Goal: Information Seeking & Learning: Check status

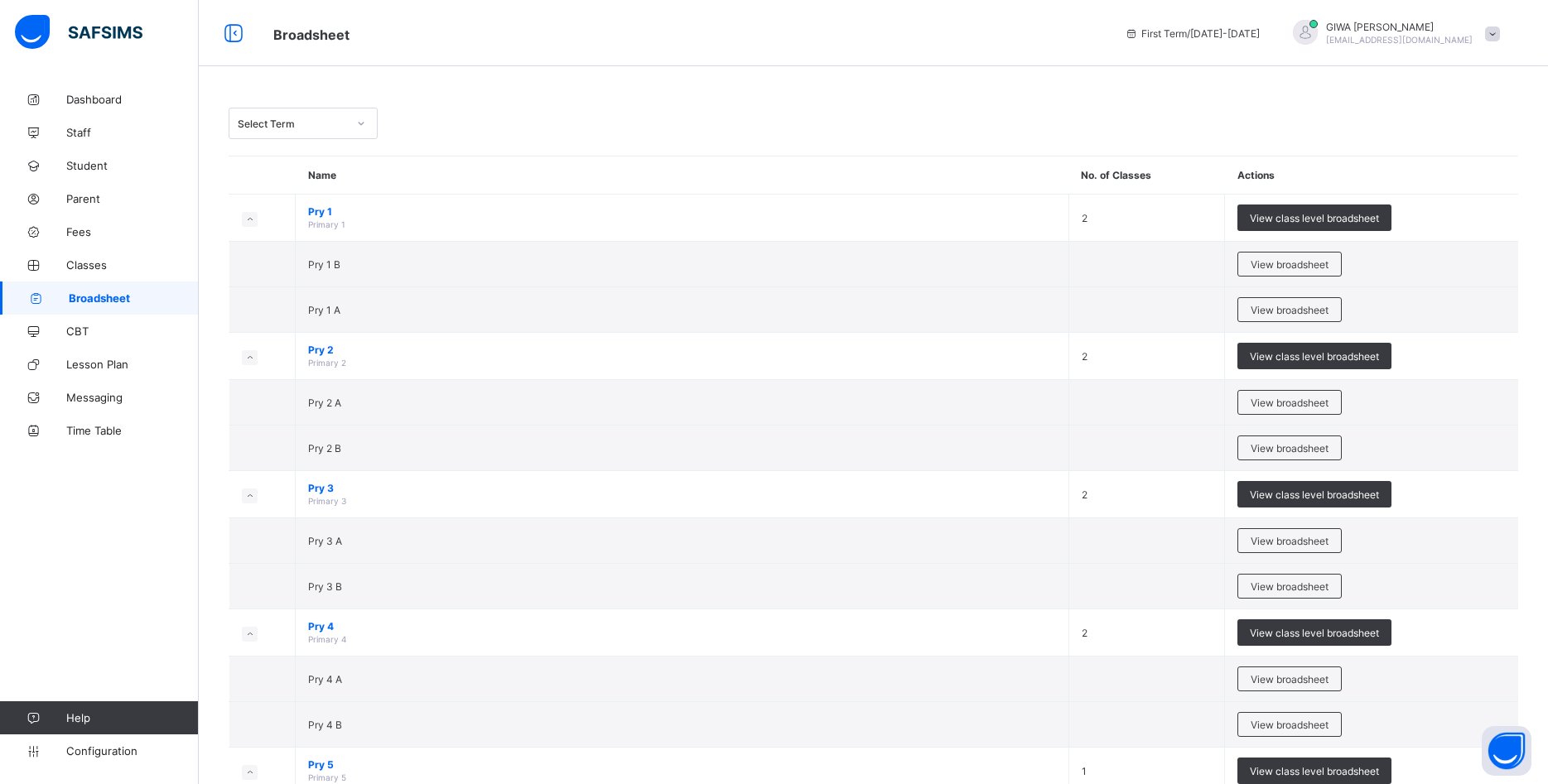
click at [360, 123] on icon at bounding box center [361, 124] width 5 height 4
click at [315, 236] on div "Third Term [DATE]-[DATE]" at bounding box center [304, 249] width 148 height 26
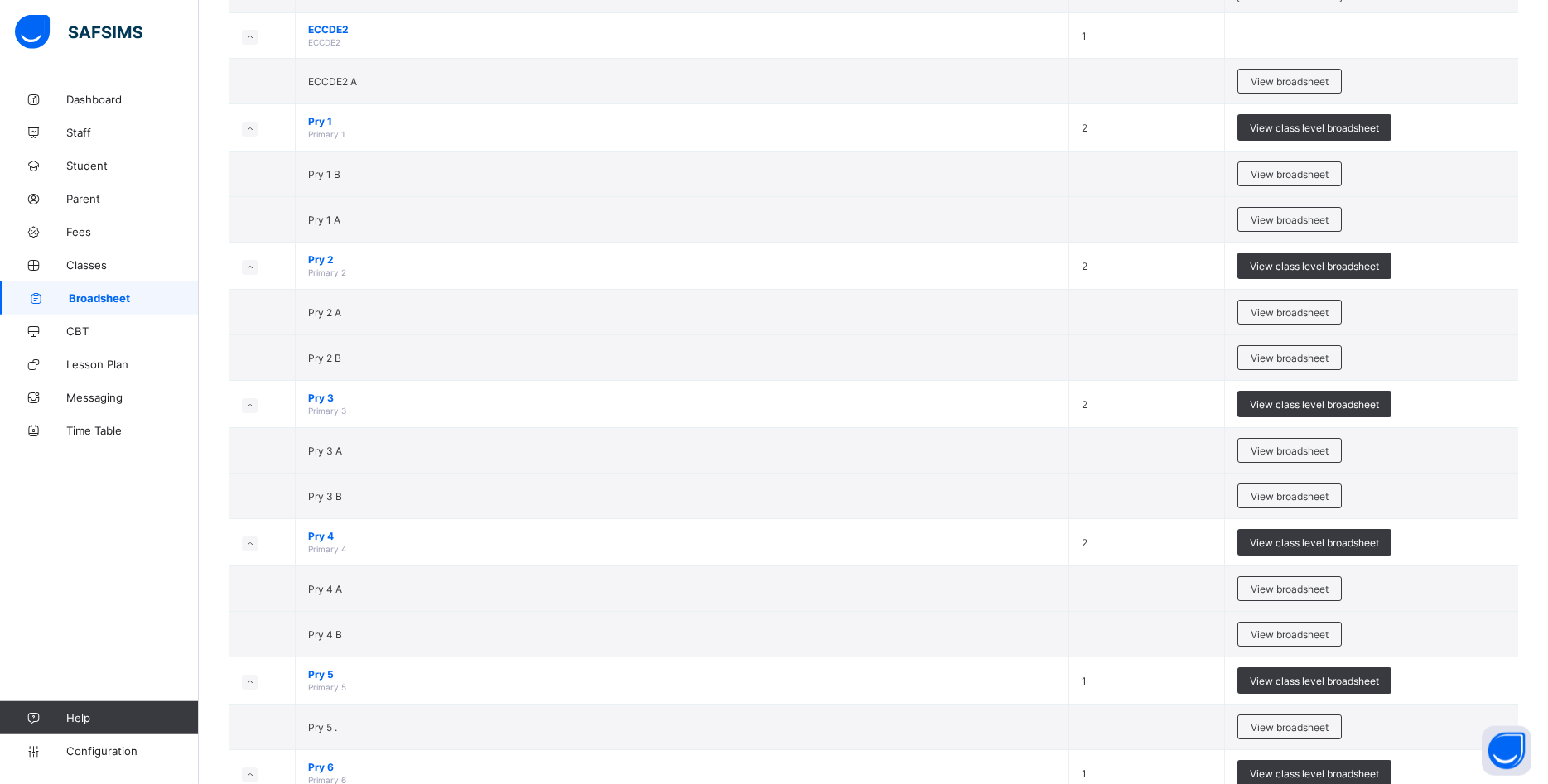
scroll to position [338, 0]
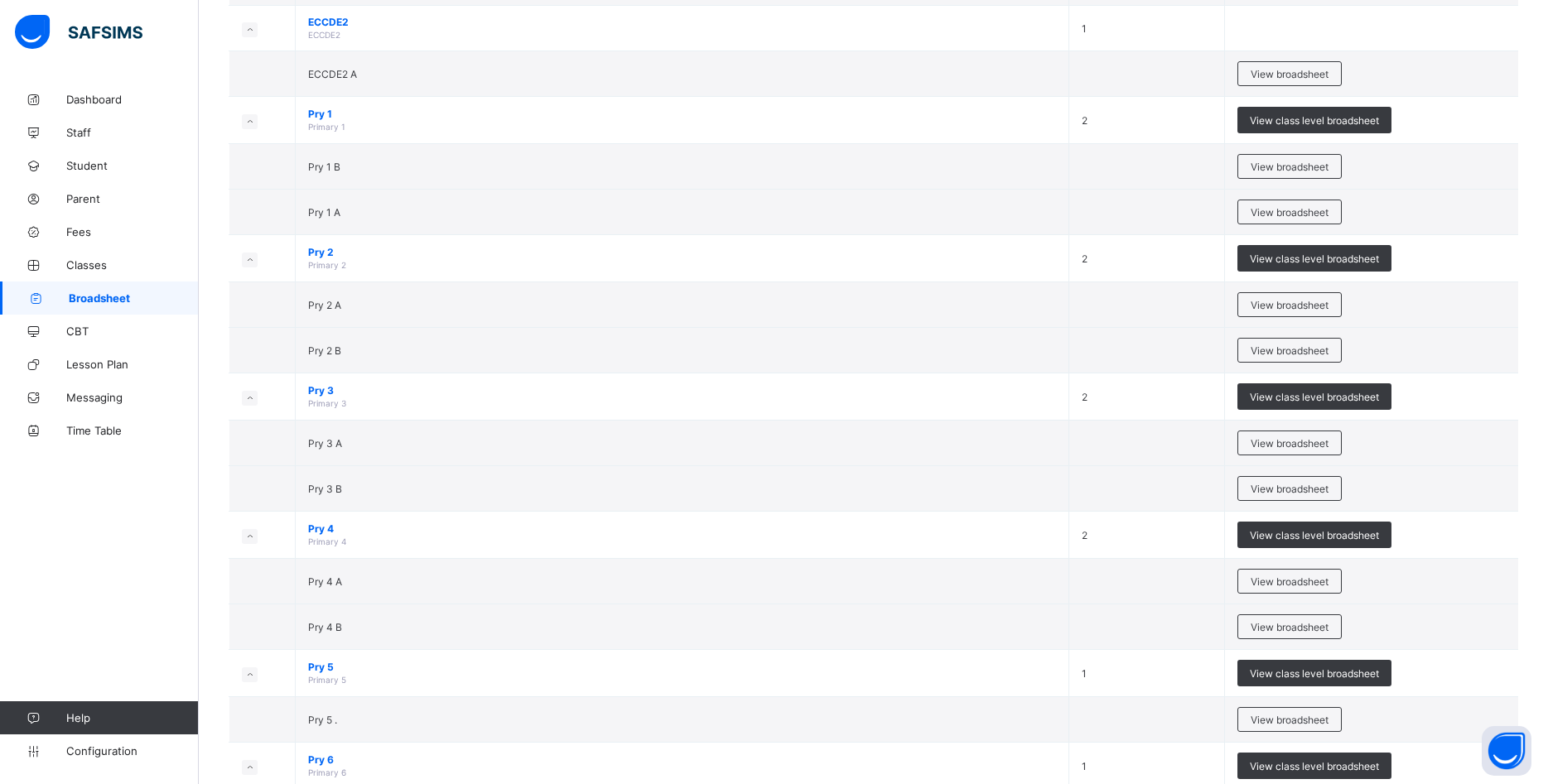
click at [1290, 401] on span "View class level broadsheet" at bounding box center [1315, 397] width 129 height 13
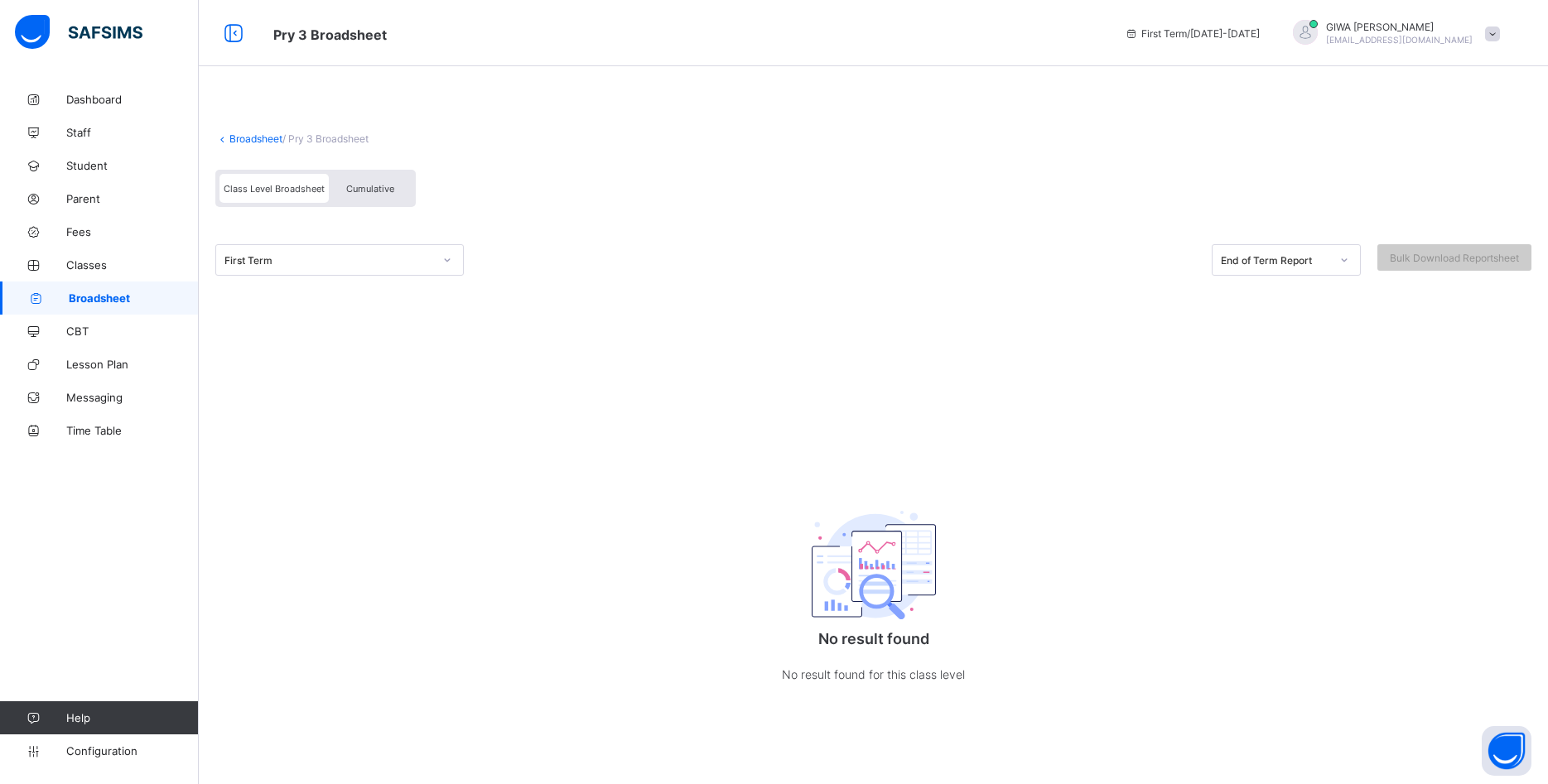
click at [349, 259] on div "First Term" at bounding box center [328, 261] width 209 height 13
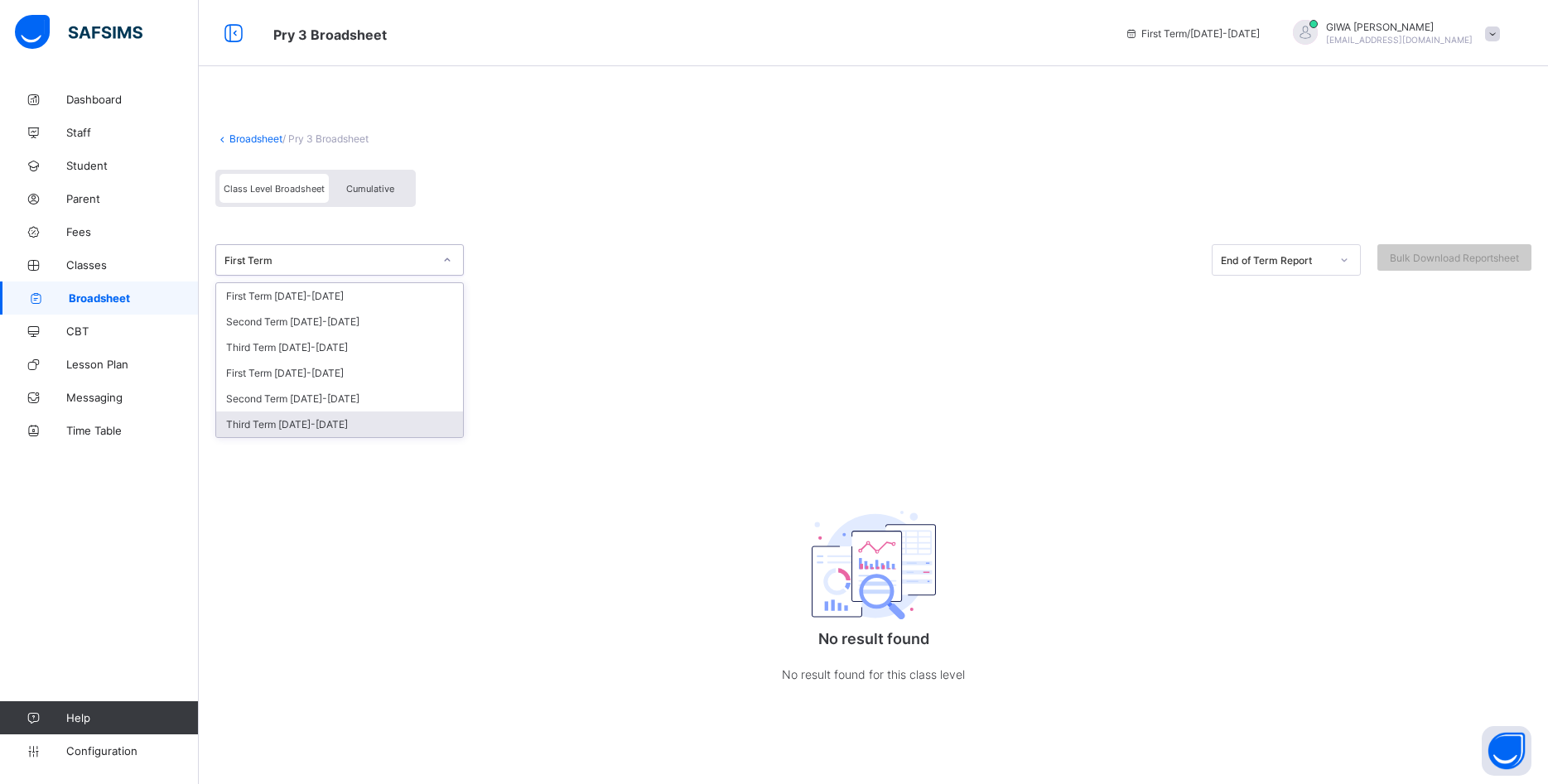
click at [319, 428] on div "Third Term 2024-2025" at bounding box center [339, 425] width 247 height 26
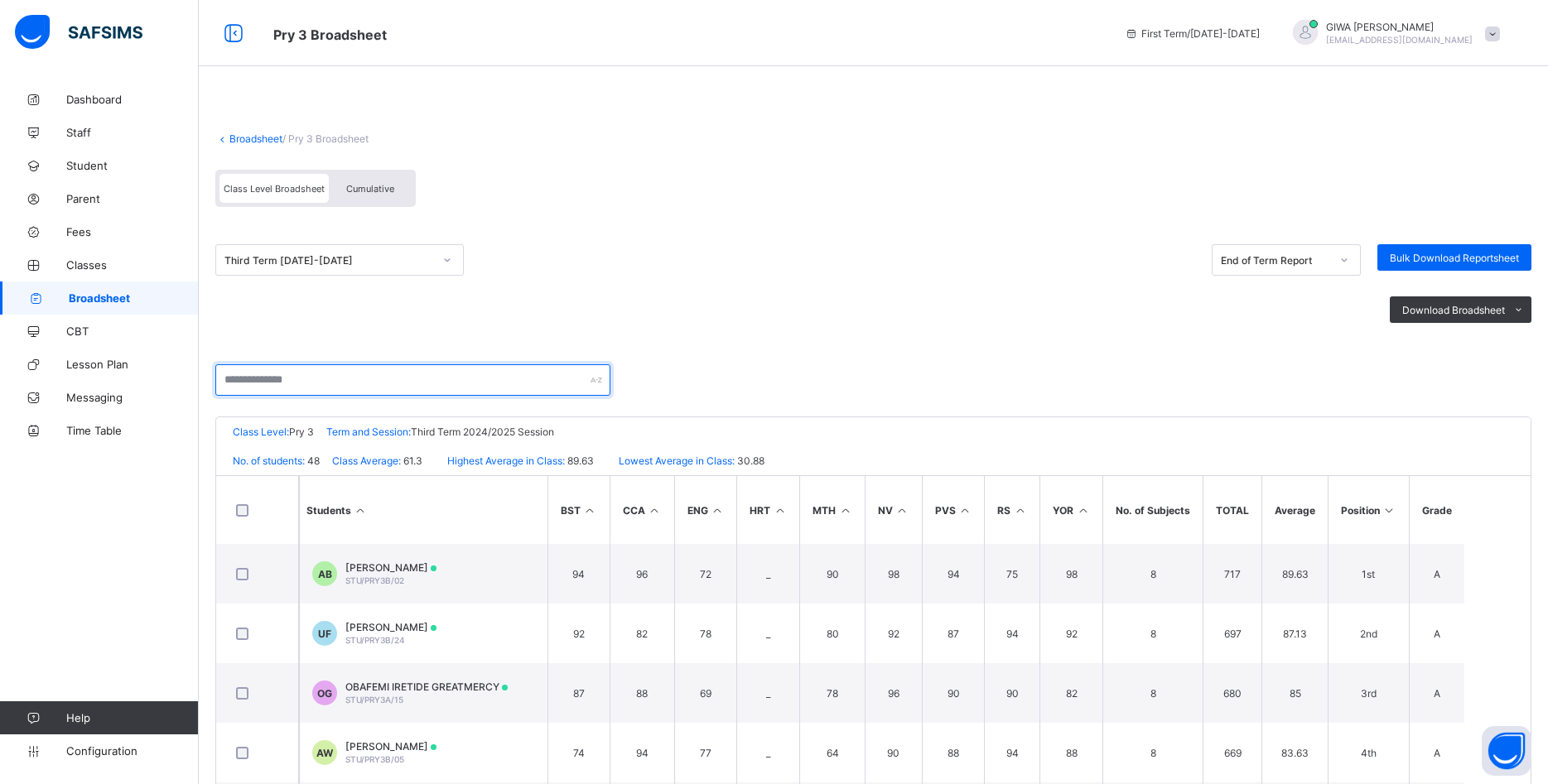
click at [377, 383] on input "text" at bounding box center [412, 380] width 395 height 32
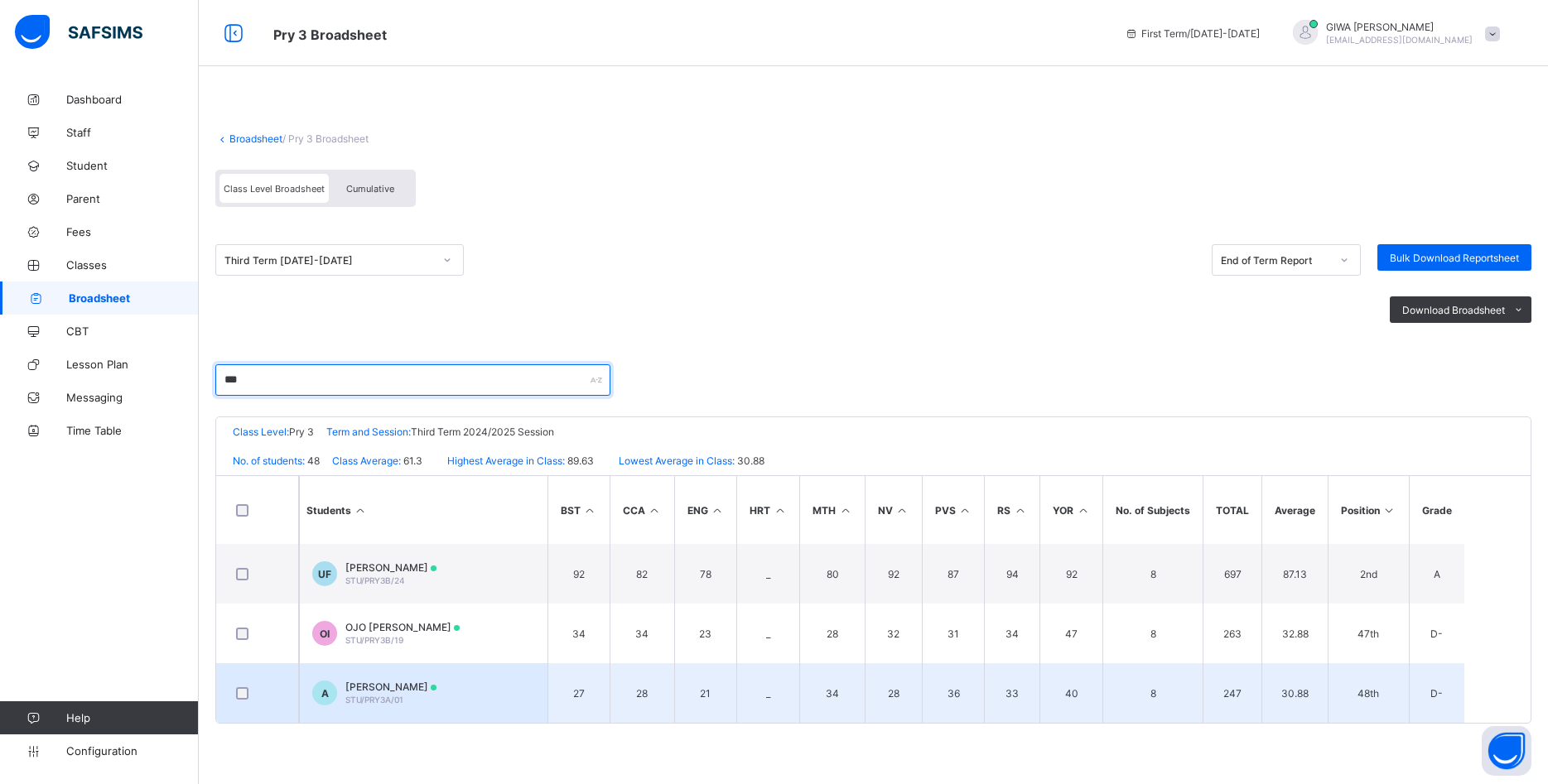
type input "***"
click at [427, 688] on span "[PERSON_NAME]" at bounding box center [391, 687] width 91 height 13
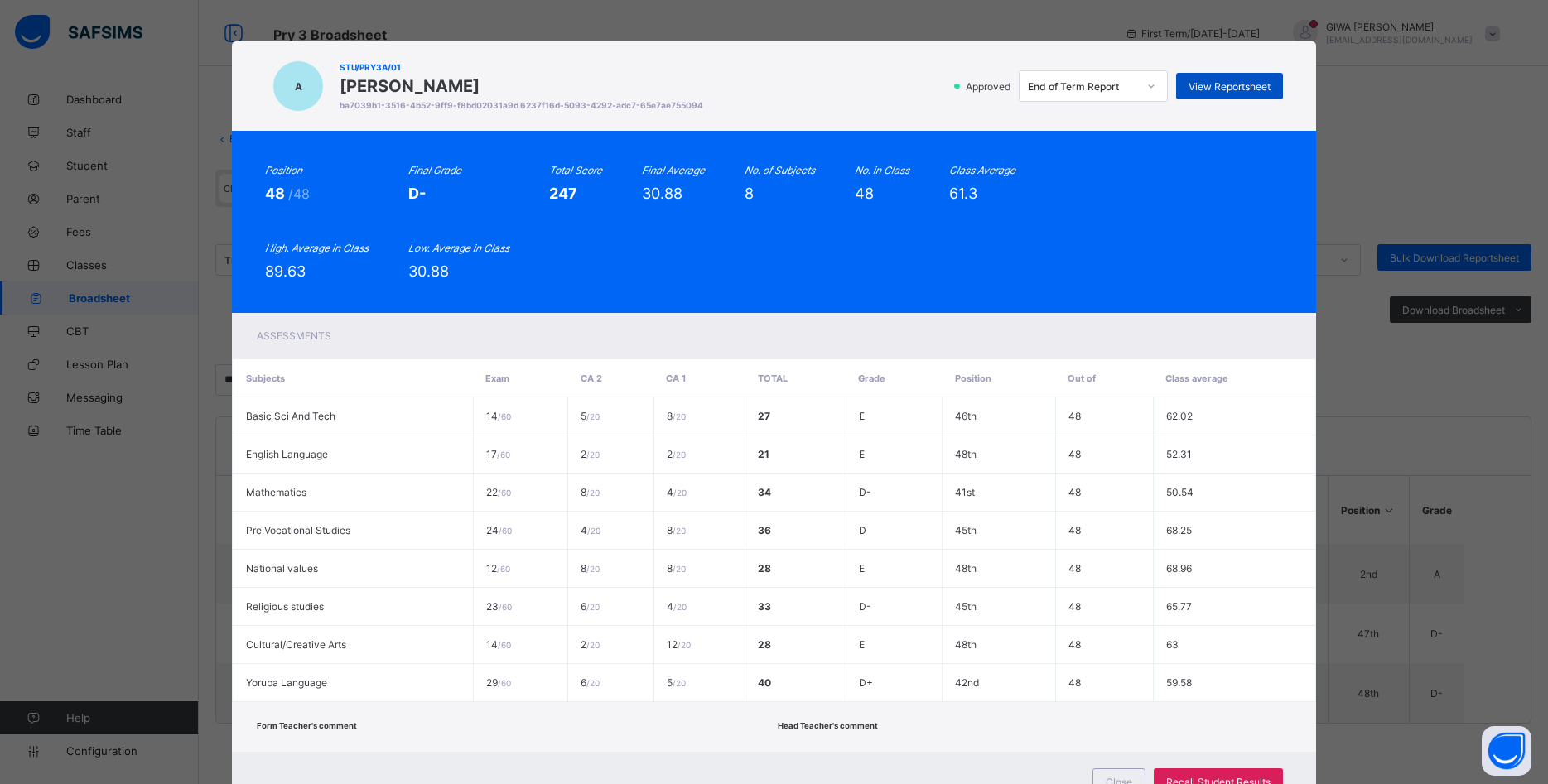
click at [1202, 84] on span "View Reportsheet" at bounding box center [1230, 87] width 82 height 13
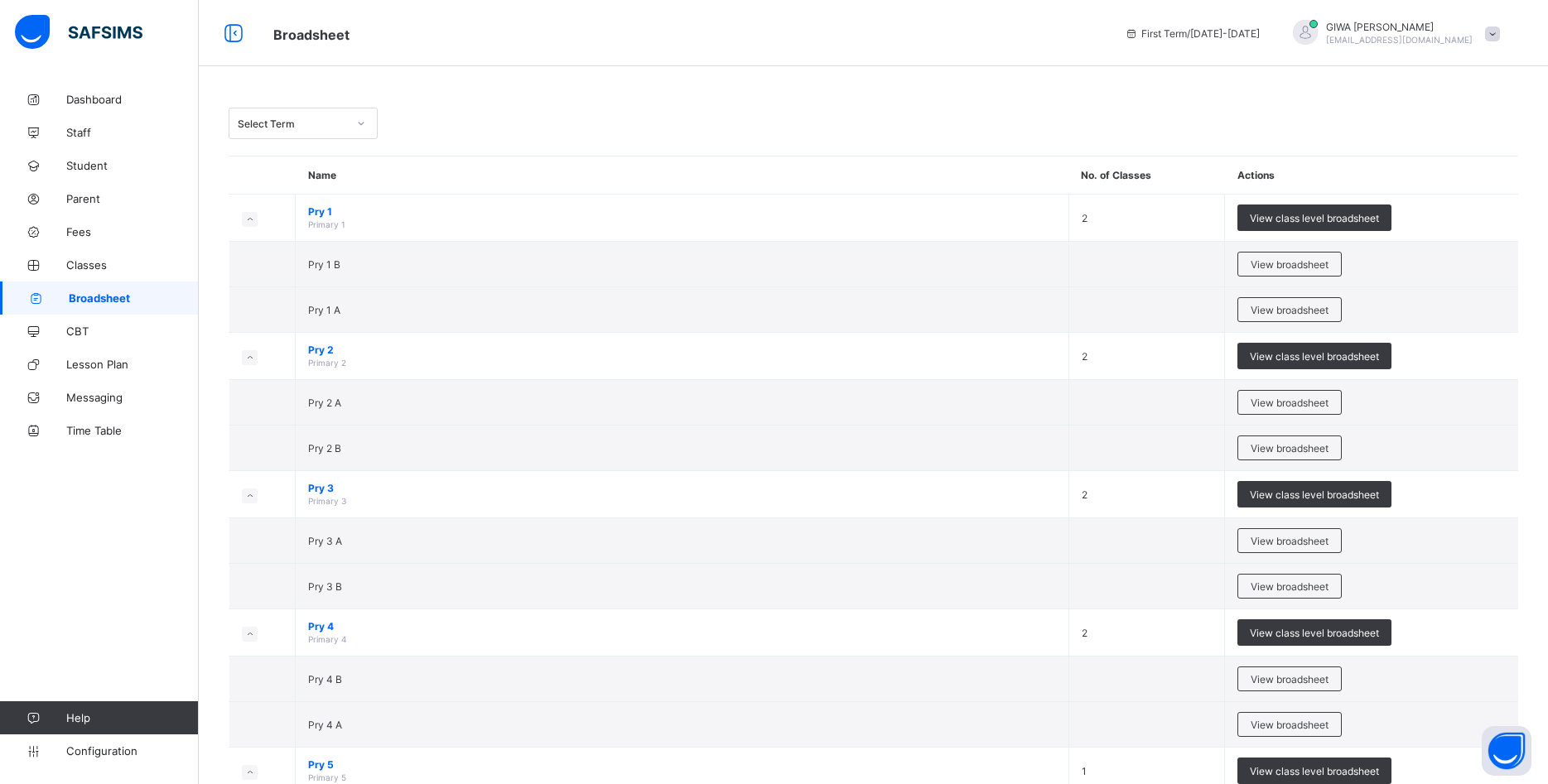
click at [356, 125] on icon at bounding box center [361, 123] width 10 height 16
drag, startPoint x: 325, startPoint y: 241, endPoint x: 337, endPoint y: 240, distance: 12.0
click at [326, 240] on div "Third Term 2024-2025" at bounding box center [304, 249] width 148 height 26
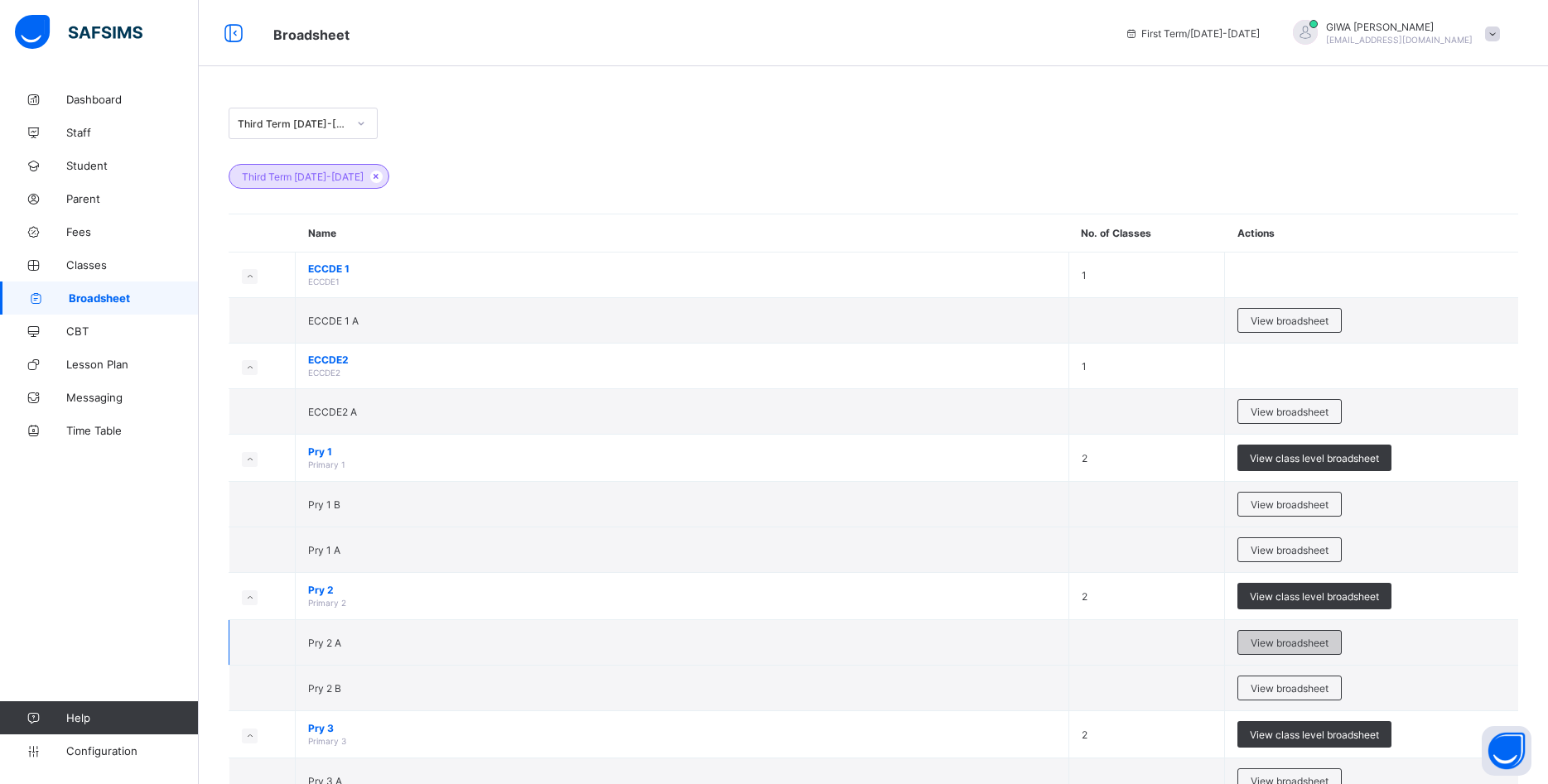
click at [1253, 644] on span "View broadsheet" at bounding box center [1289, 644] width 77 height 13
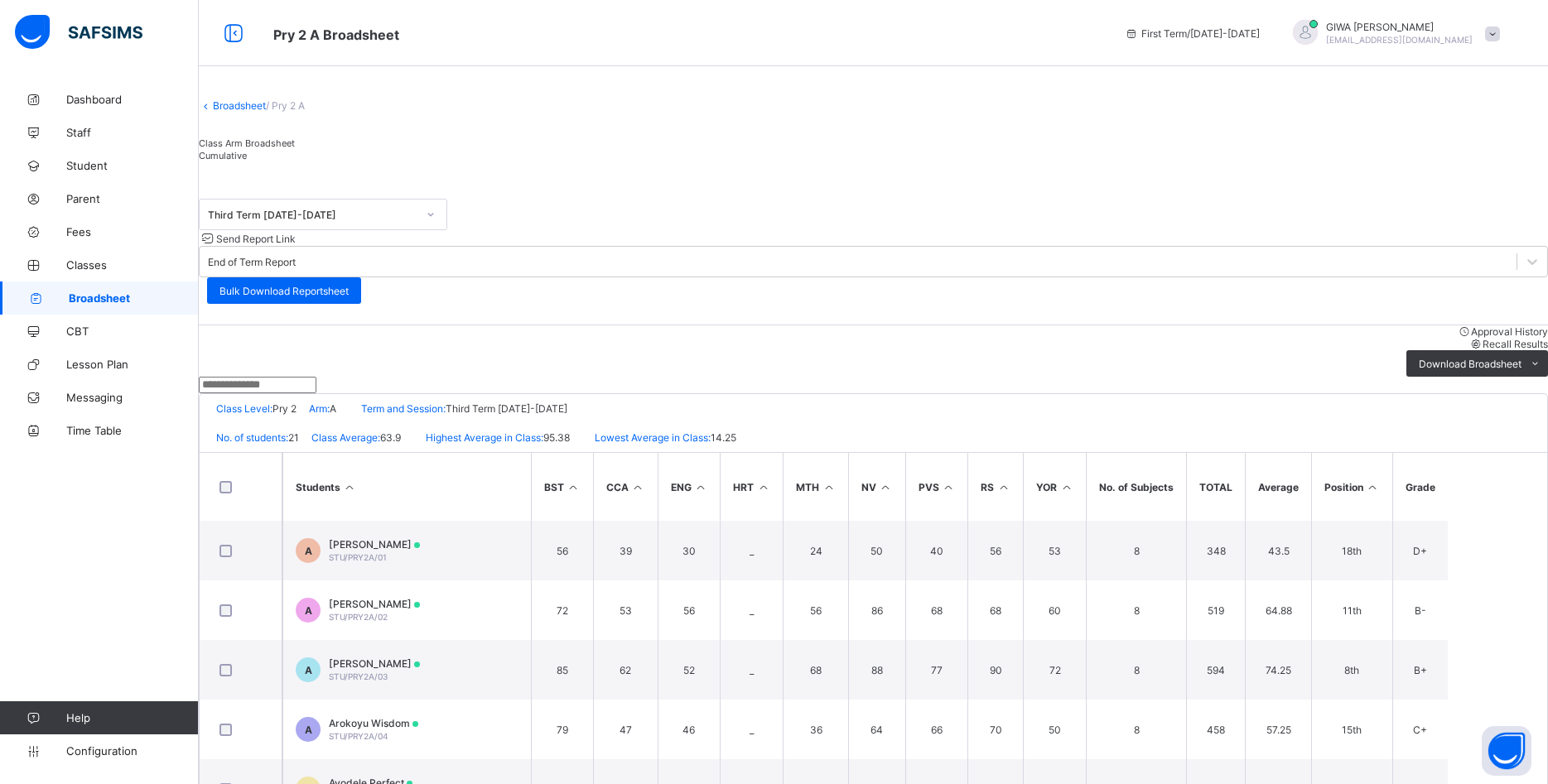
click at [316, 377] on input "text" at bounding box center [257, 385] width 118 height 16
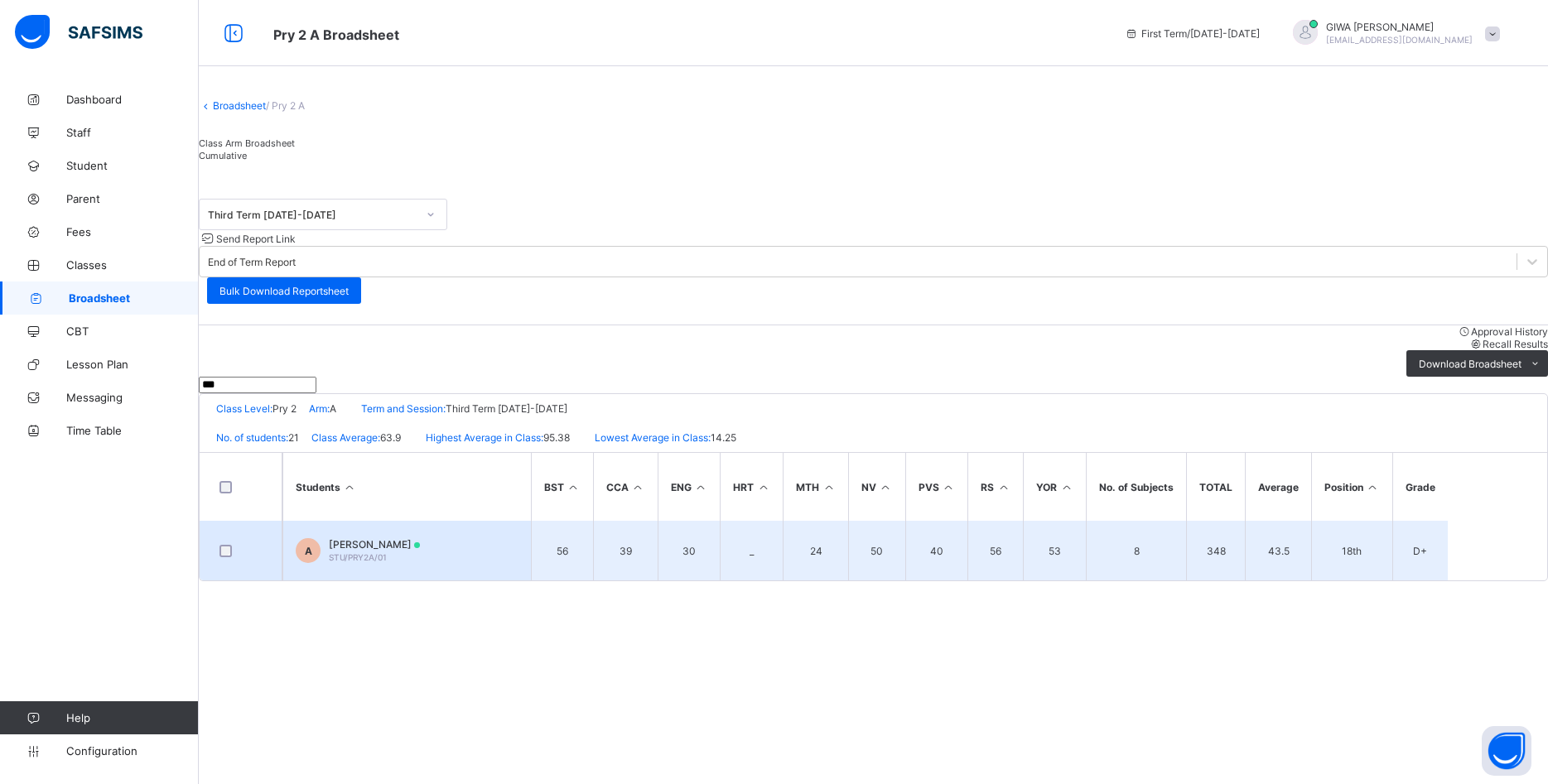
type input "***"
click at [387, 552] on span "STU/PRY2A/01" at bounding box center [358, 557] width 58 height 10
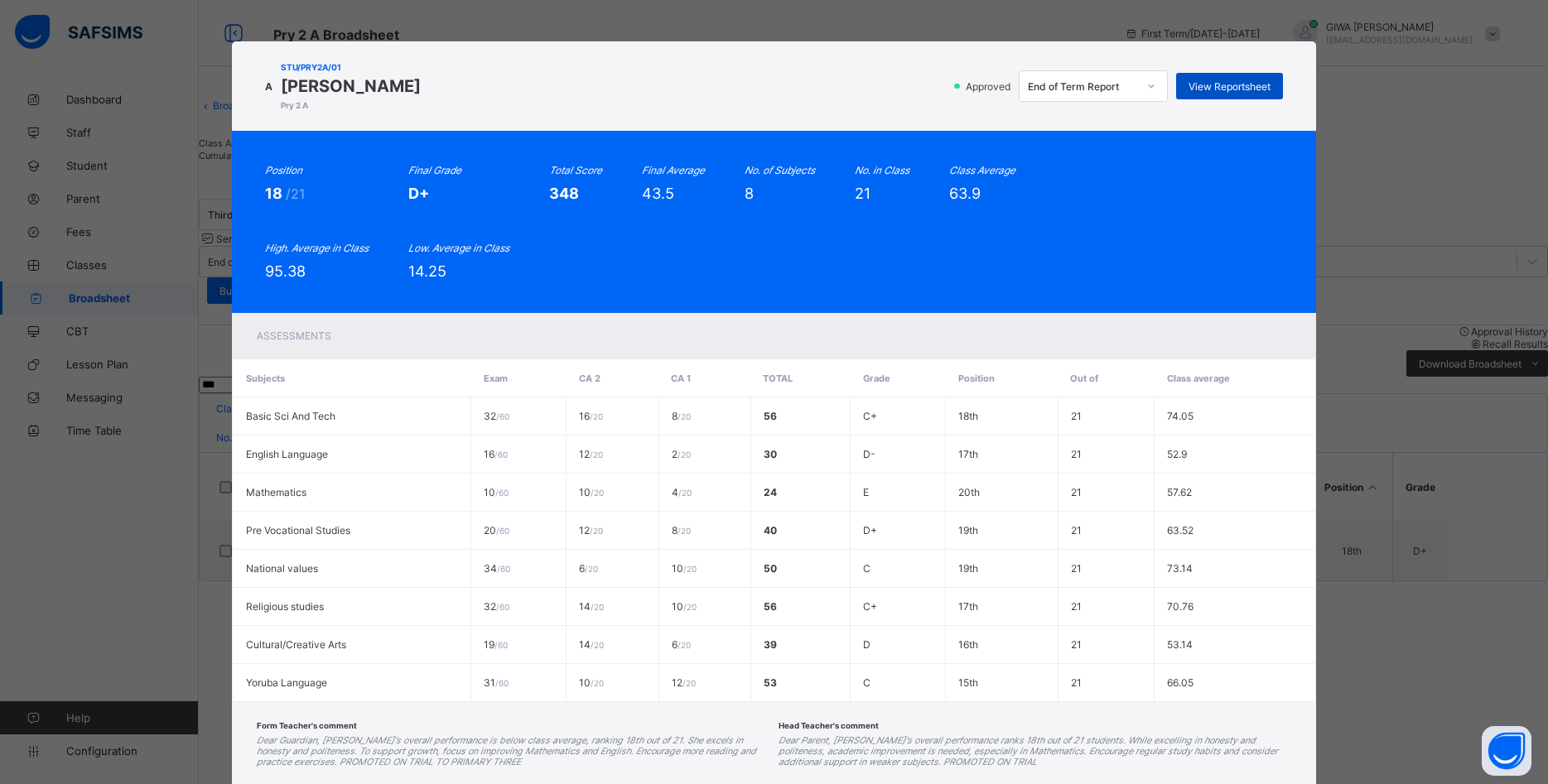
click at [1215, 86] on span "View Reportsheet" at bounding box center [1230, 87] width 82 height 13
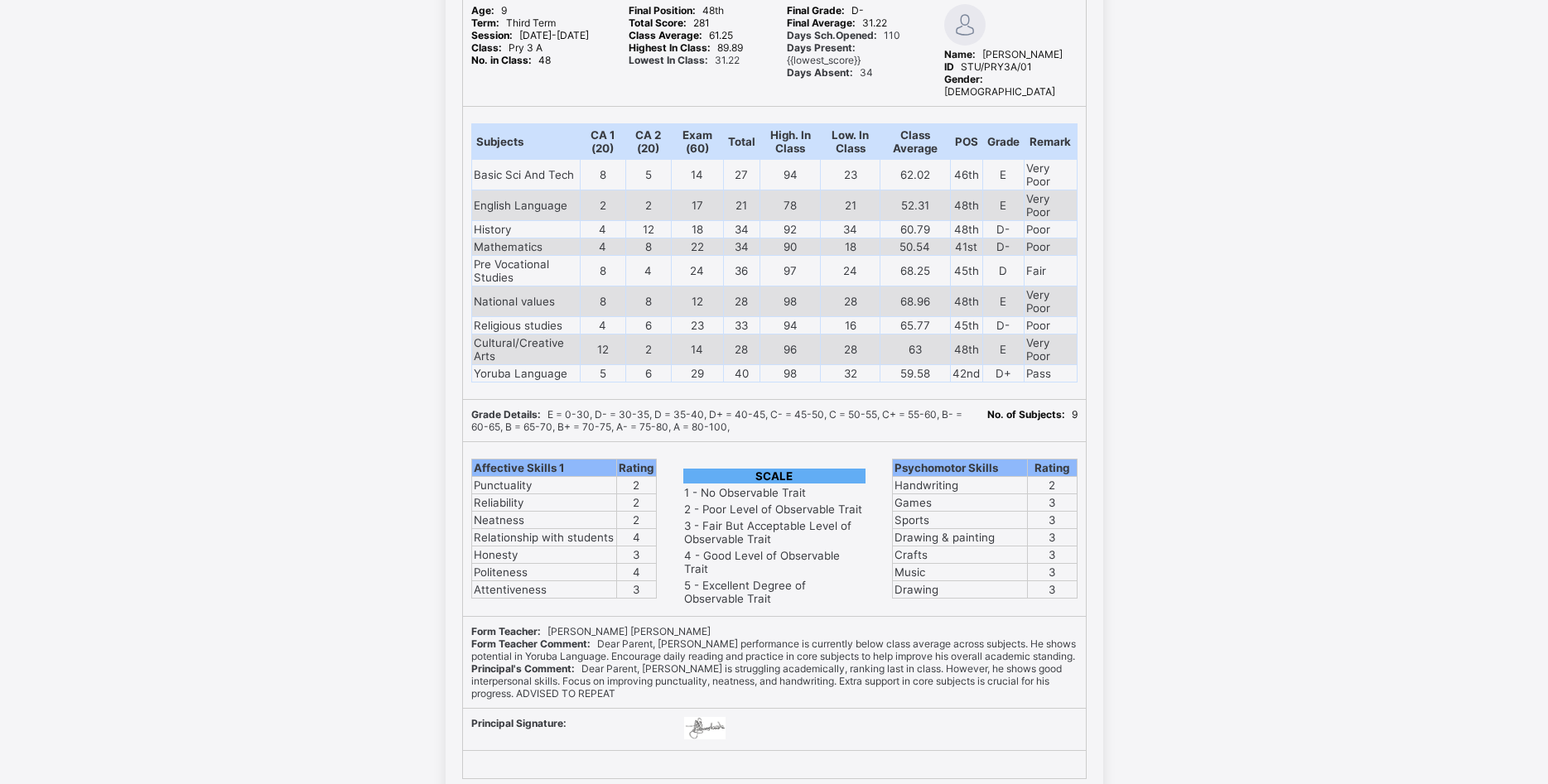
scroll to position [285, 0]
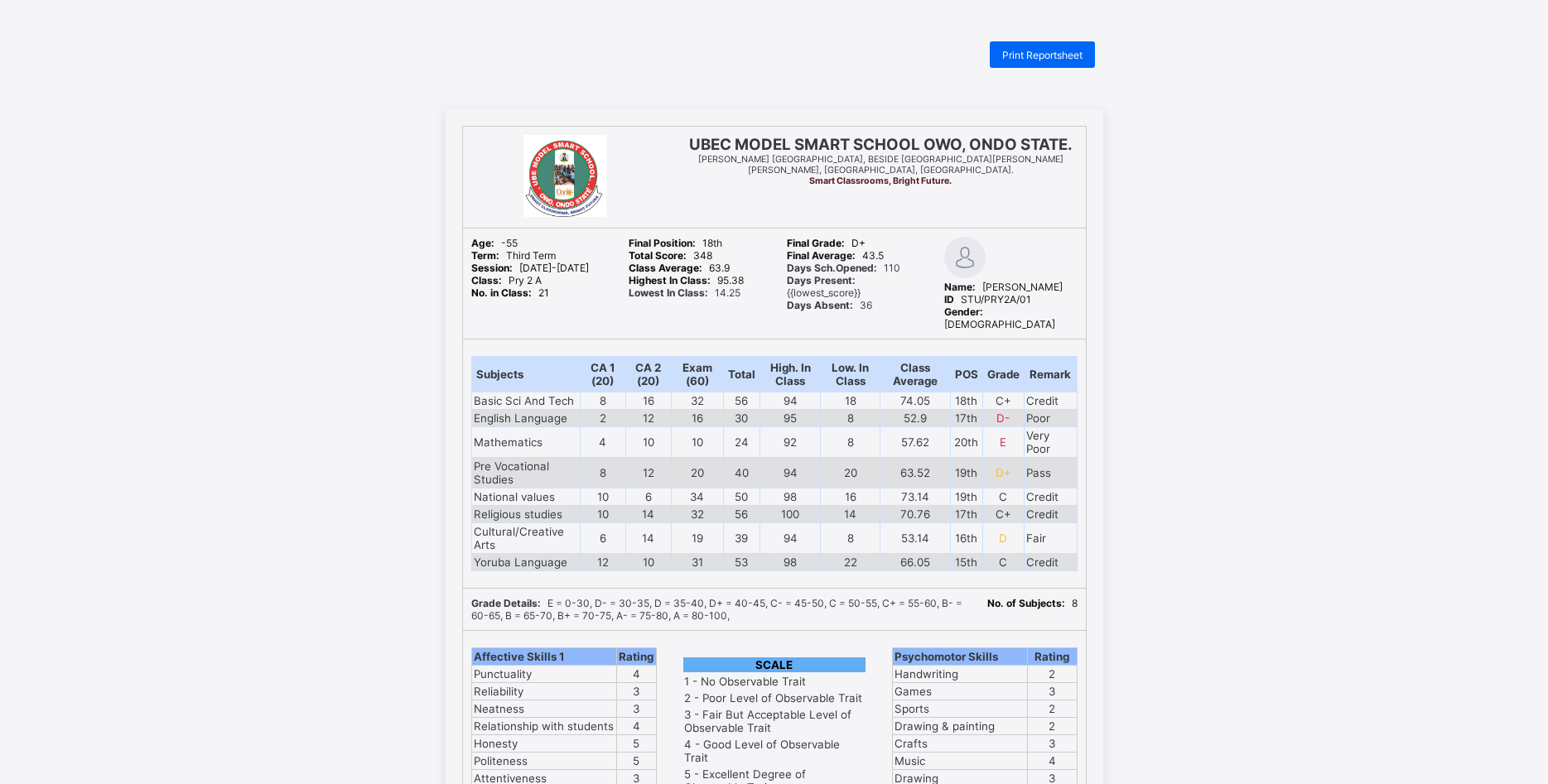
scroll to position [253, 0]
